Goal: Transaction & Acquisition: Purchase product/service

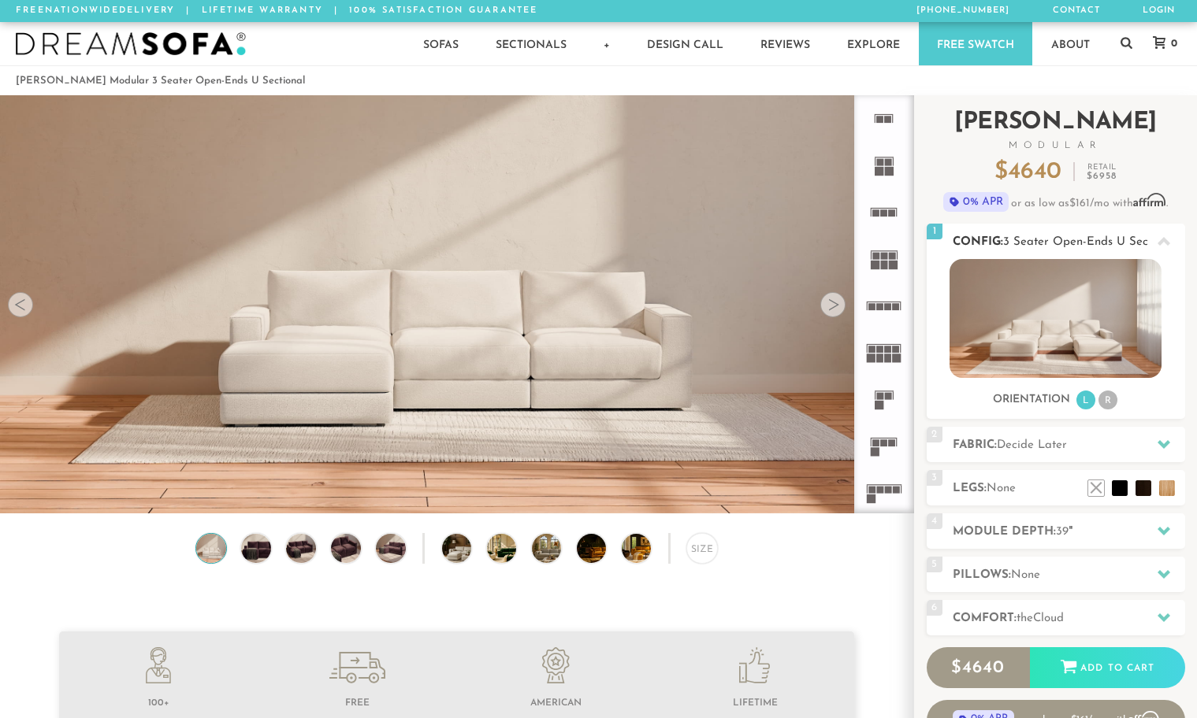
click at [1112, 406] on li "R" at bounding box center [1107, 400] width 19 height 19
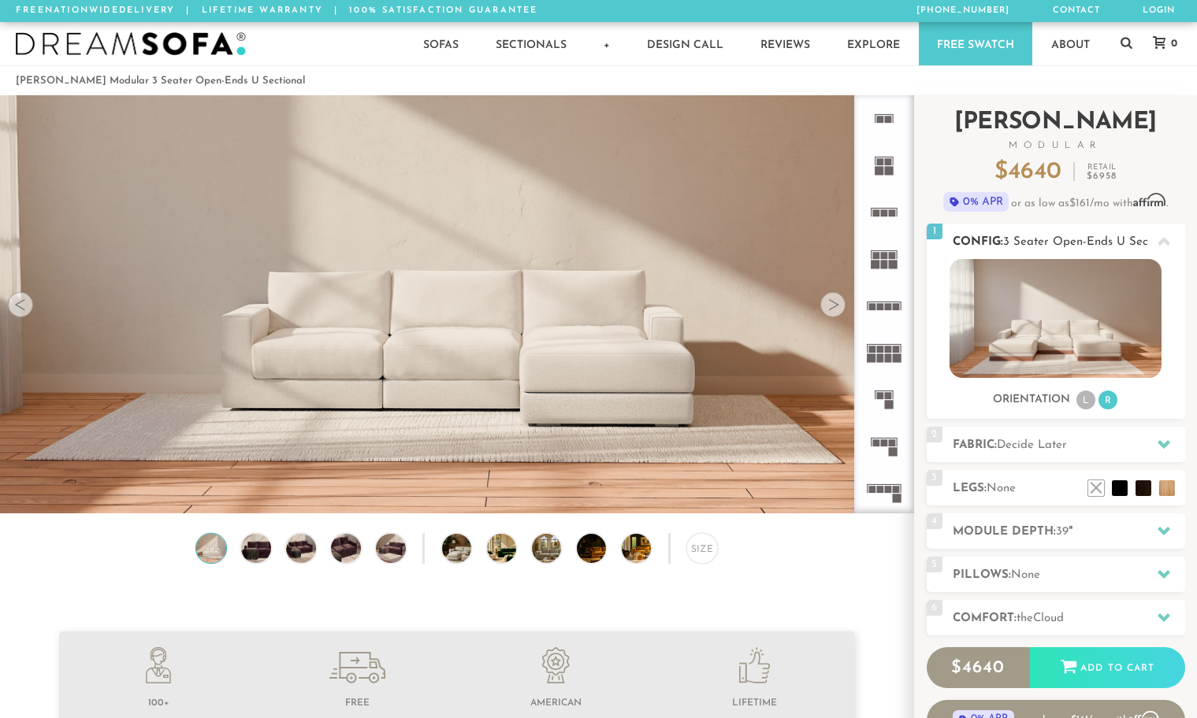
click at [1089, 404] on li "L" at bounding box center [1085, 400] width 19 height 19
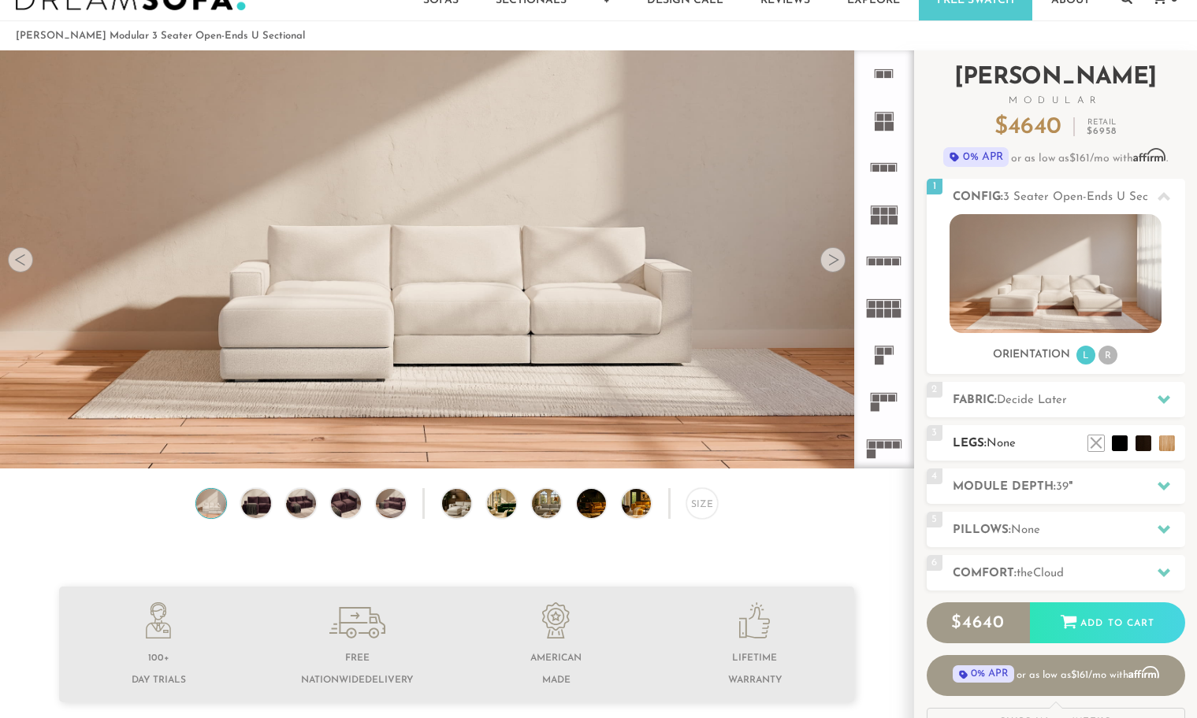
scroll to position [50, 0]
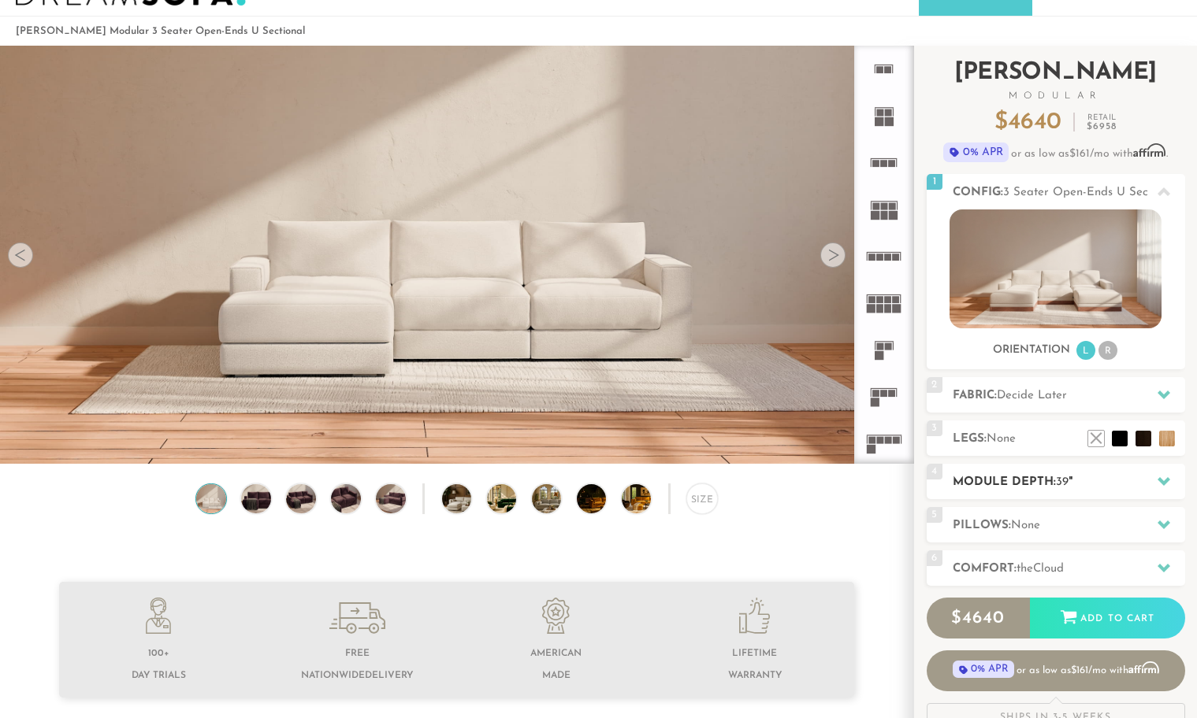
click at [1041, 493] on div "4 Module Depth: 39 "" at bounding box center [1055, 481] width 258 height 35
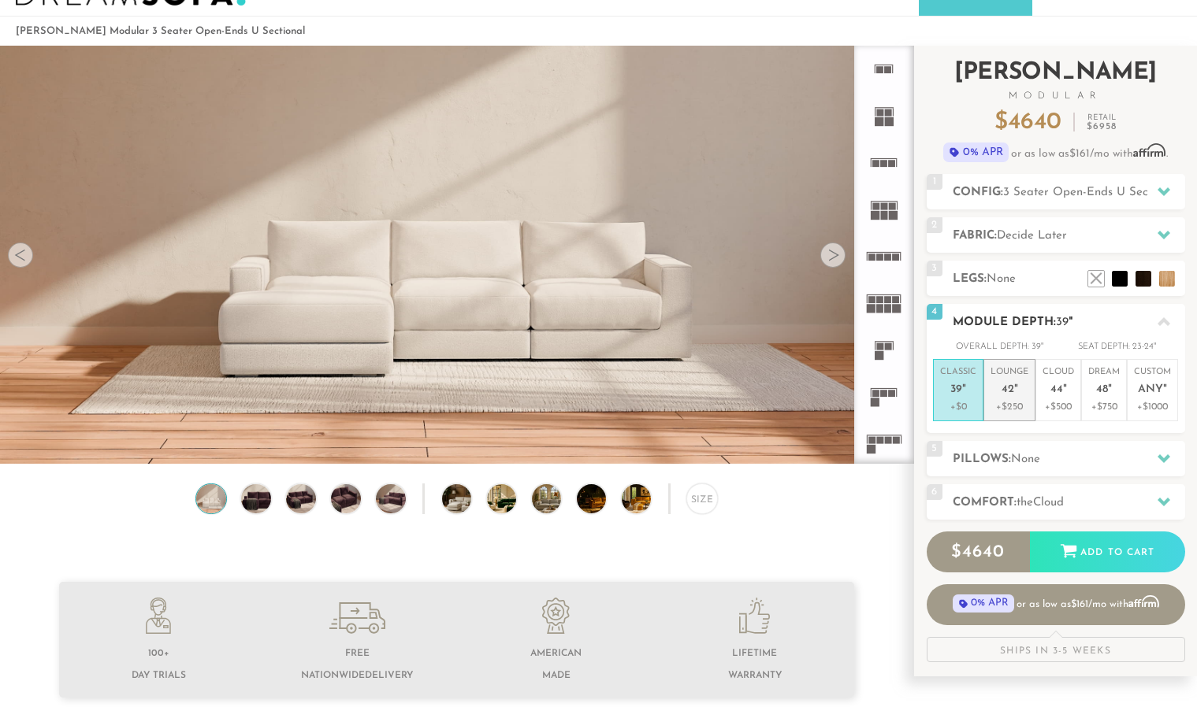
click at [1000, 389] on p "Lounge 42 "" at bounding box center [1009, 383] width 38 height 34
click at [956, 391] on span "39" at bounding box center [956, 390] width 12 height 13
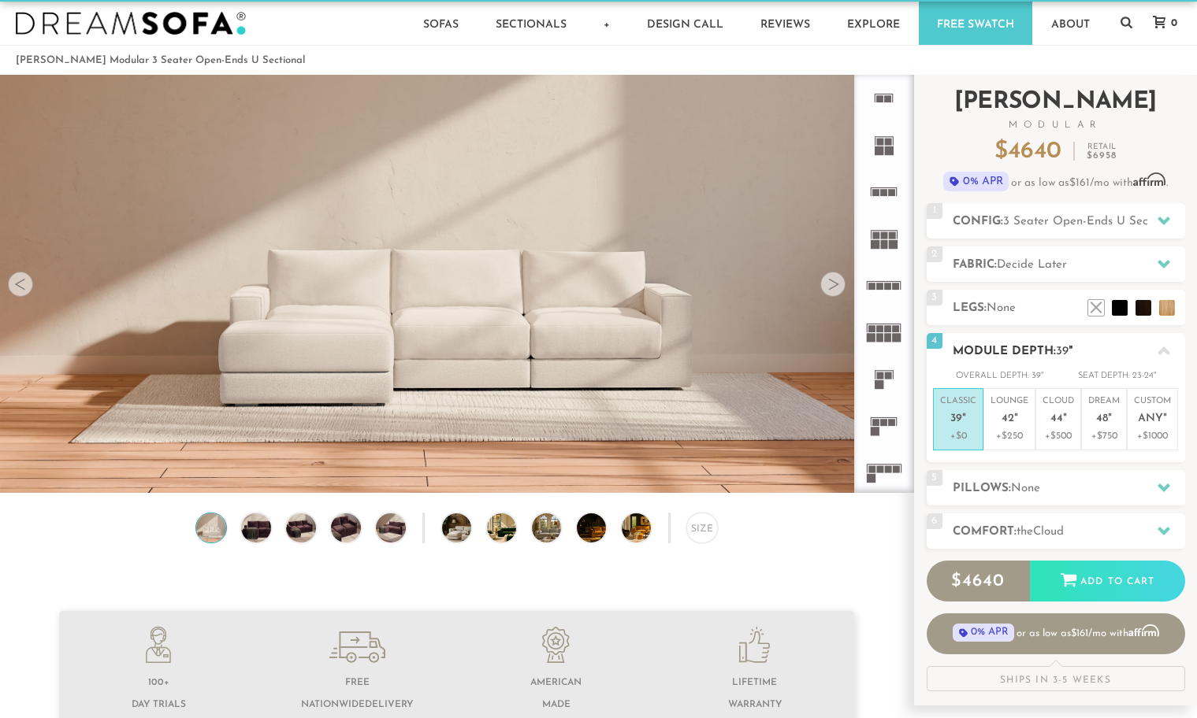
scroll to position [19, 0]
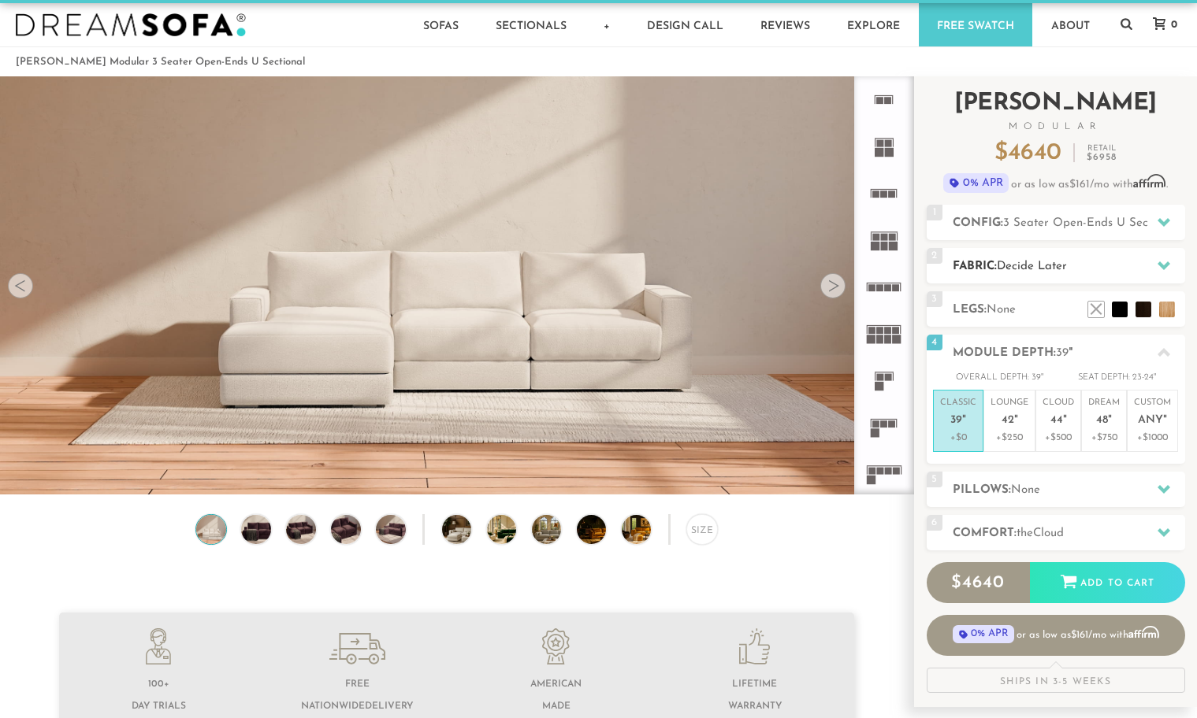
click at [1069, 258] on h2 "Fabric: Decide Later" at bounding box center [1068, 267] width 232 height 18
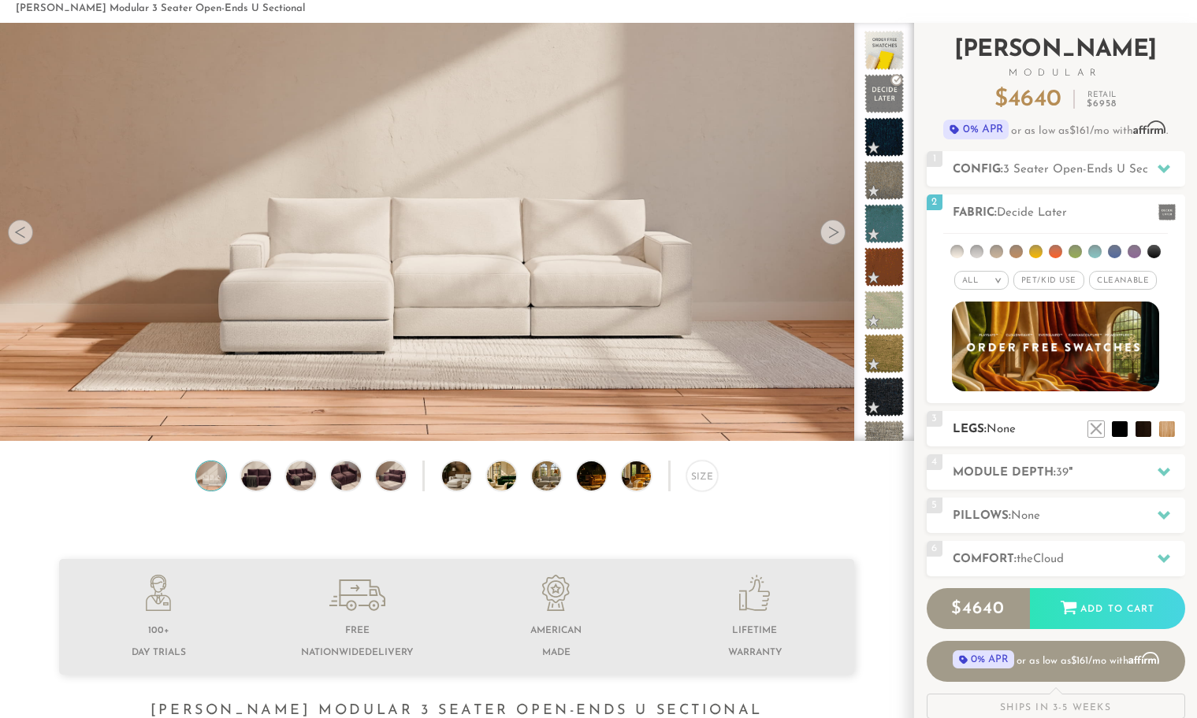
scroll to position [98, 0]
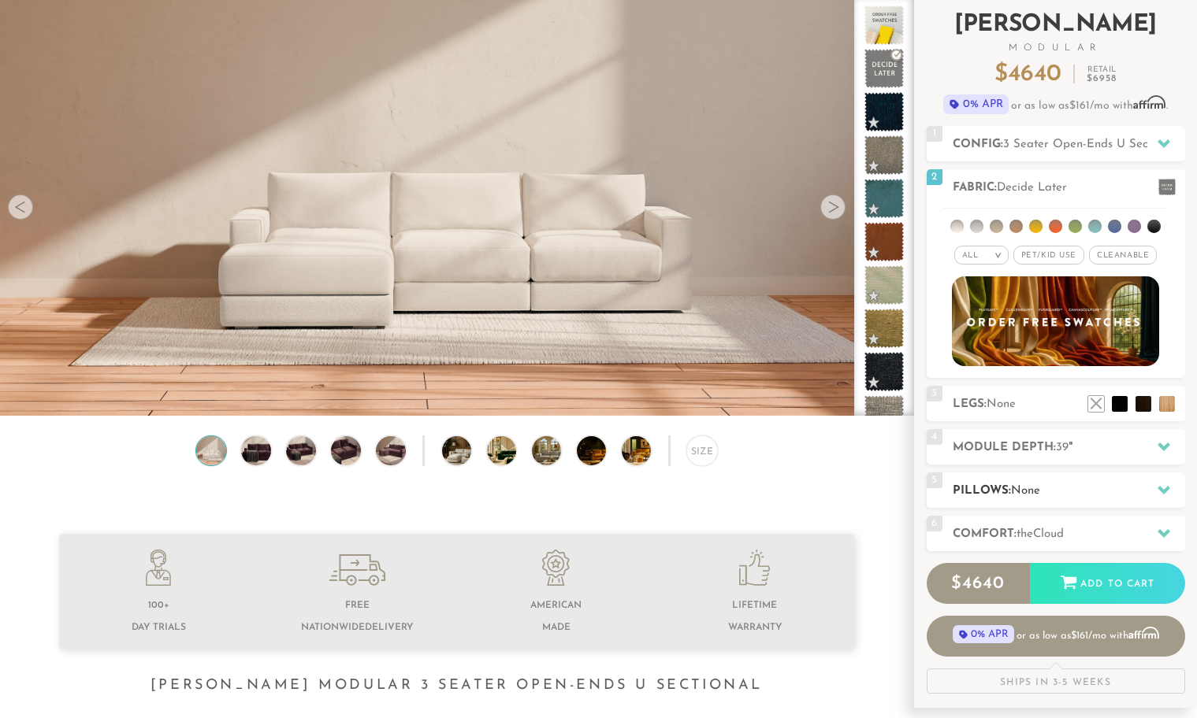
click at [1008, 493] on h2 "Pillows: None" at bounding box center [1068, 491] width 232 height 18
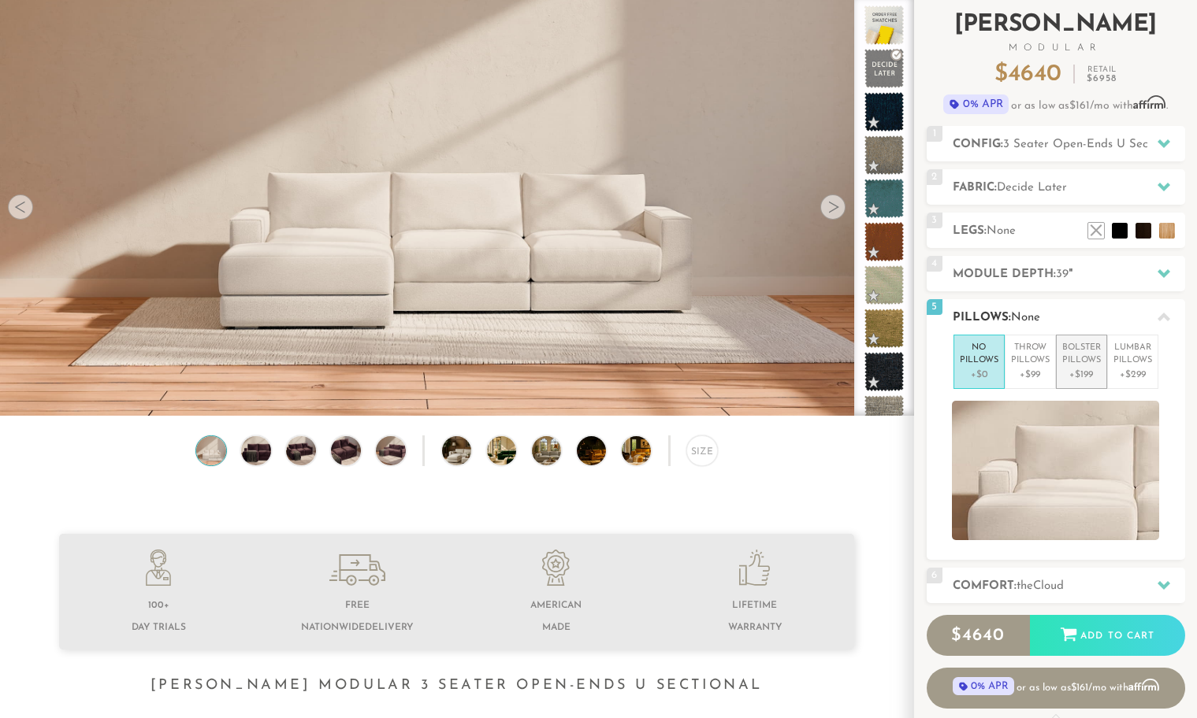
click at [1066, 373] on p "+$199" at bounding box center [1081, 375] width 39 height 14
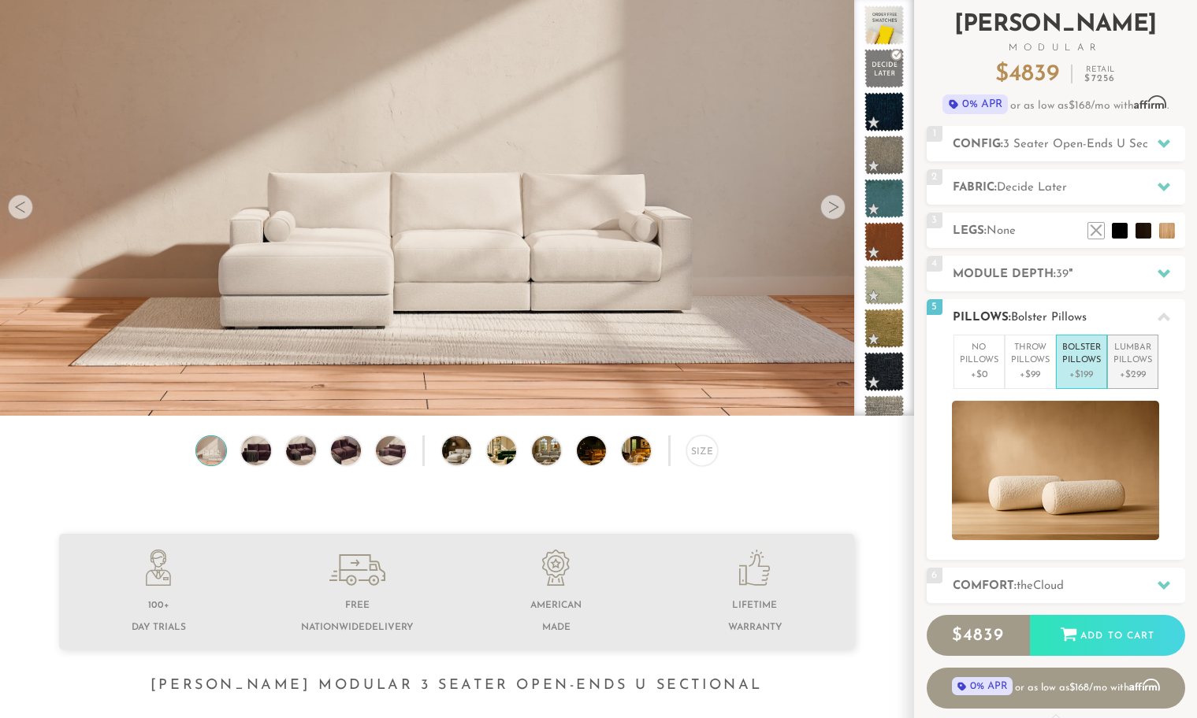
click at [1130, 363] on p "Lumbar Pillows" at bounding box center [1132, 355] width 39 height 26
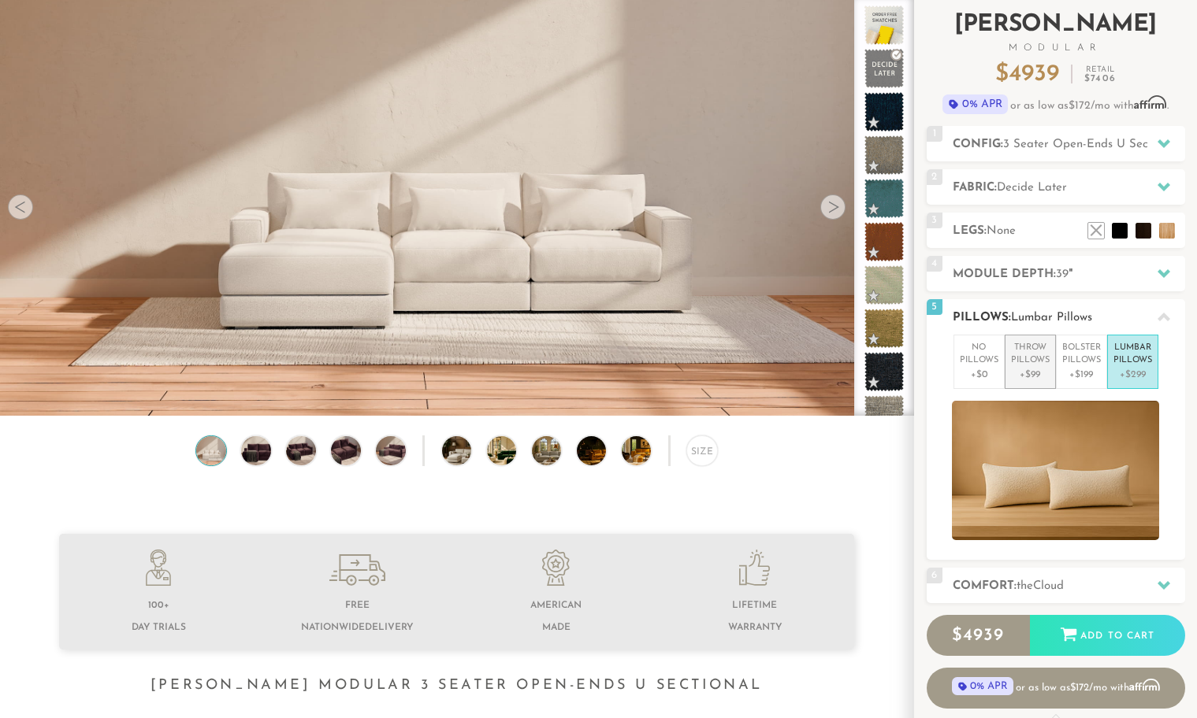
click at [1032, 362] on p "Throw Pillows" at bounding box center [1030, 355] width 39 height 26
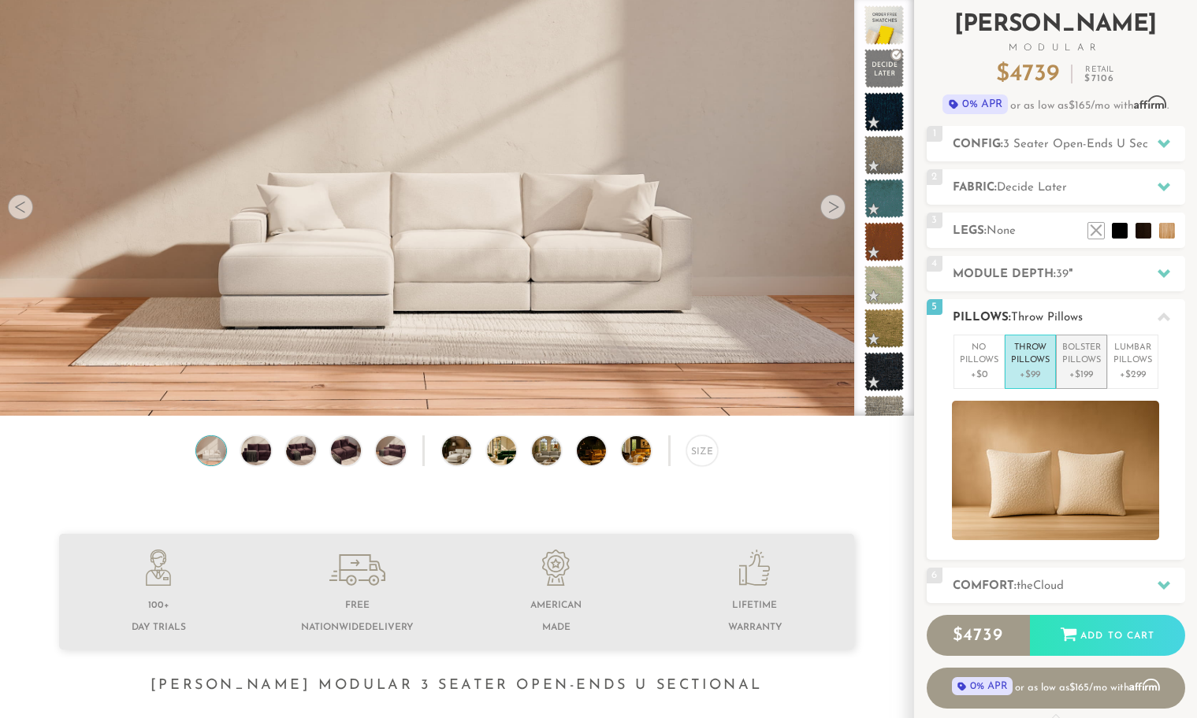
click at [1075, 360] on p "Bolster Pillows" at bounding box center [1081, 355] width 39 height 26
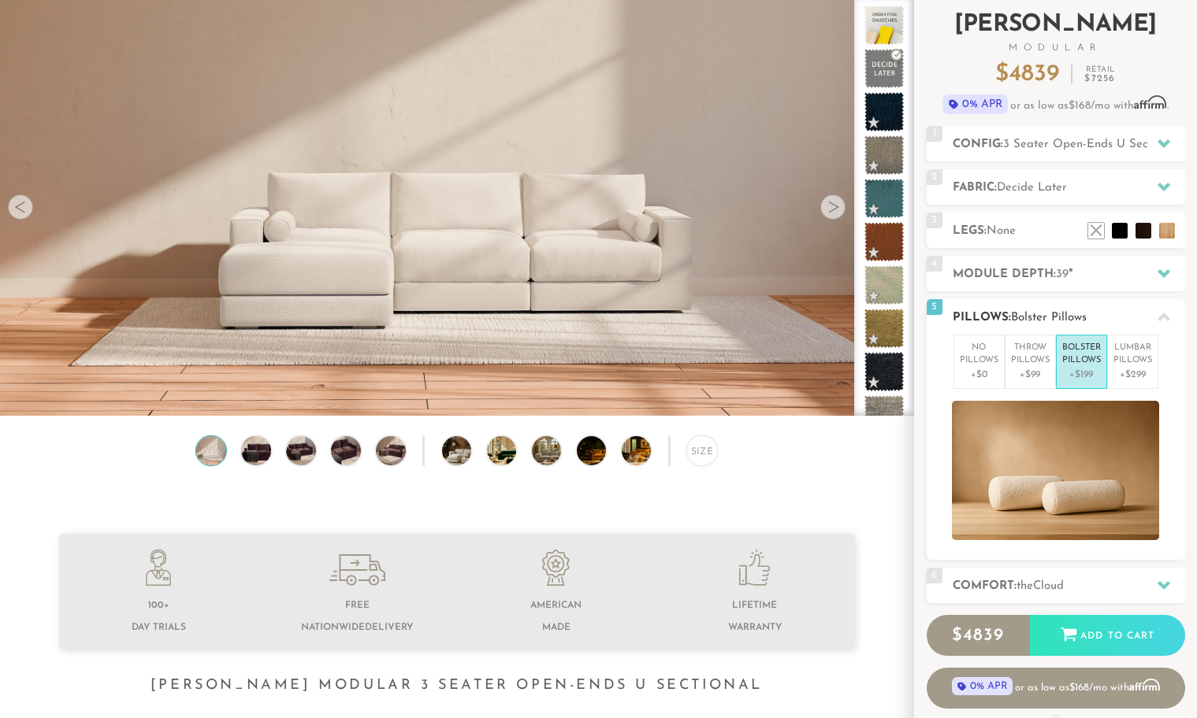
click at [1159, 311] on icon at bounding box center [1163, 317] width 13 height 13
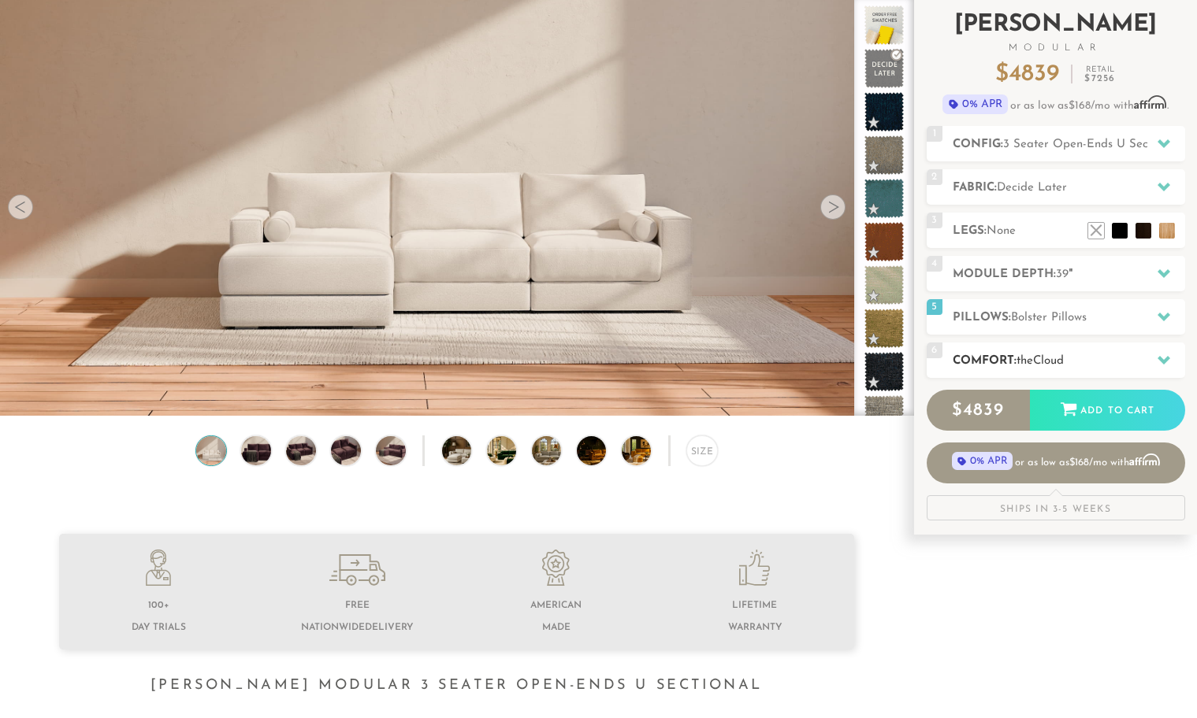
click at [1052, 355] on span "Cloud" at bounding box center [1048, 361] width 31 height 12
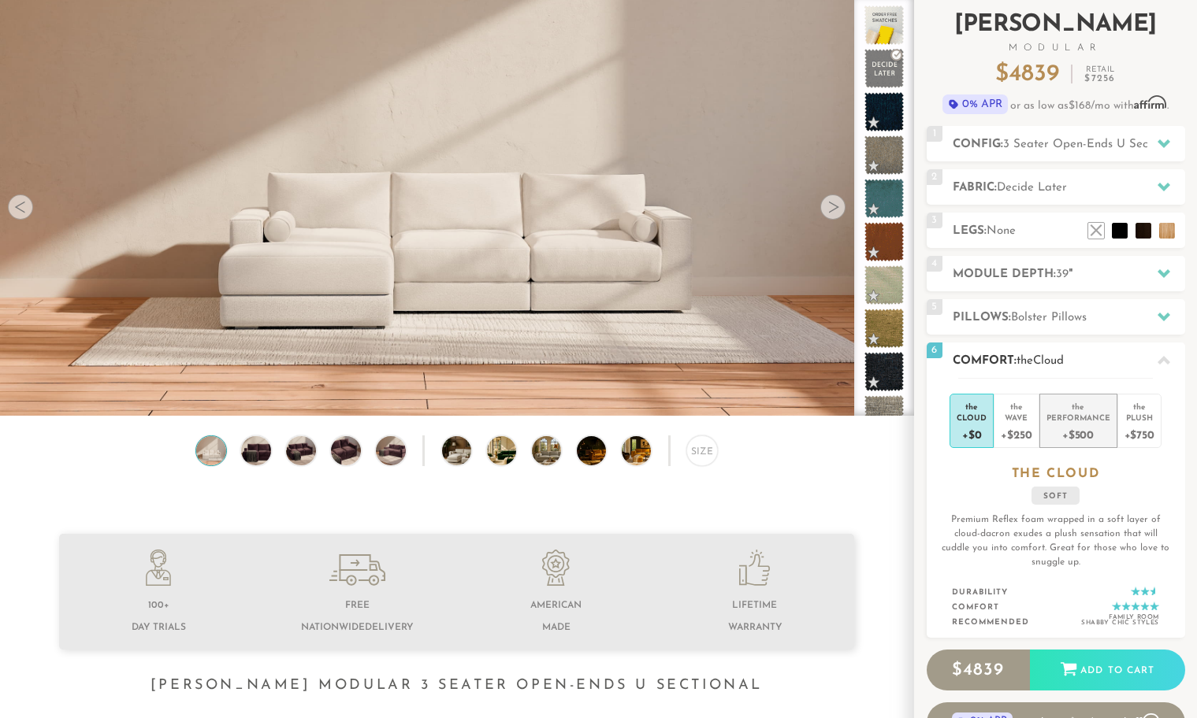
click at [1074, 434] on div "+$500" at bounding box center [1078, 434] width 64 height 23
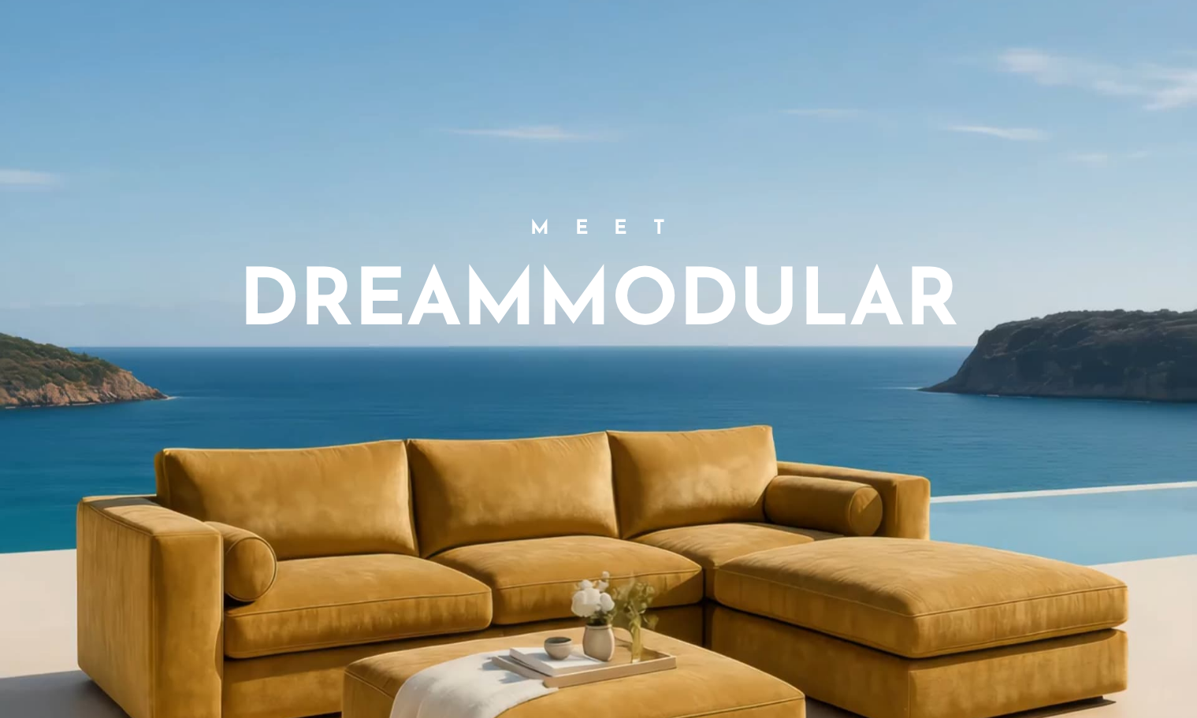
scroll to position [0, 0]
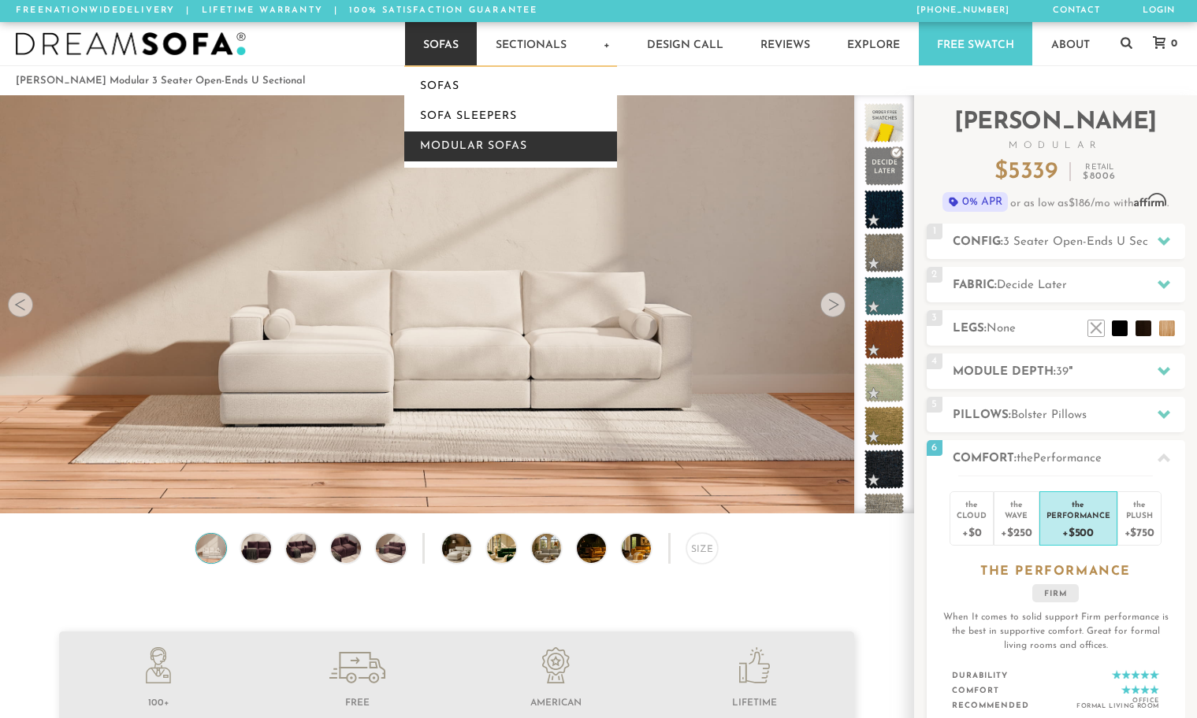
click at [460, 145] on link "Modular Sofas" at bounding box center [510, 147] width 213 height 30
